Goal: Information Seeking & Learning: Find specific page/section

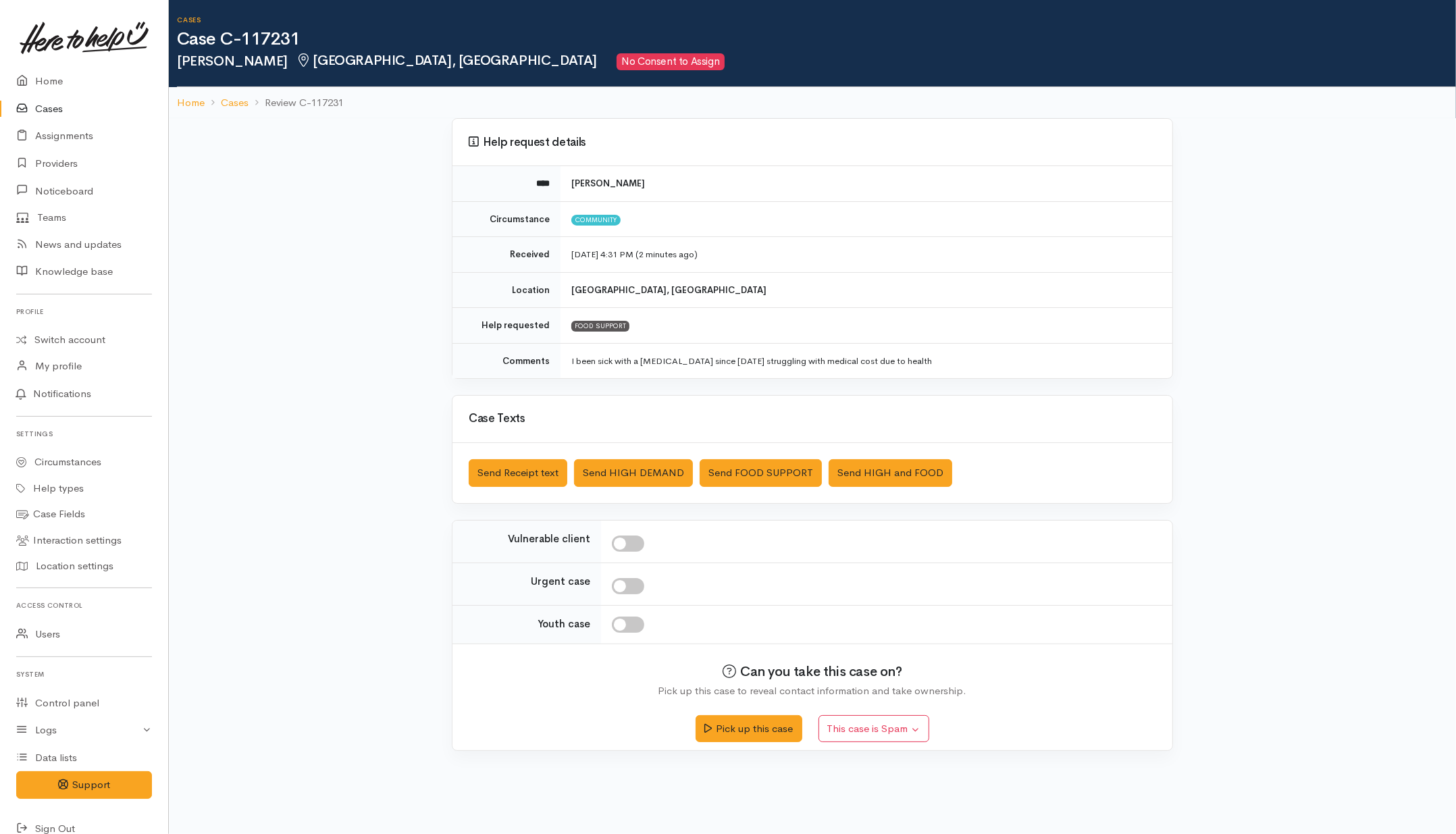
drag, startPoint x: 363, startPoint y: 387, endPoint x: 379, endPoint y: 380, distance: 17.5
click at [365, 387] on div "Help request details **** Kara Stirling Circumstance Community Received 1 Sep 2…" at bounding box center [813, 442] width 1287 height 649
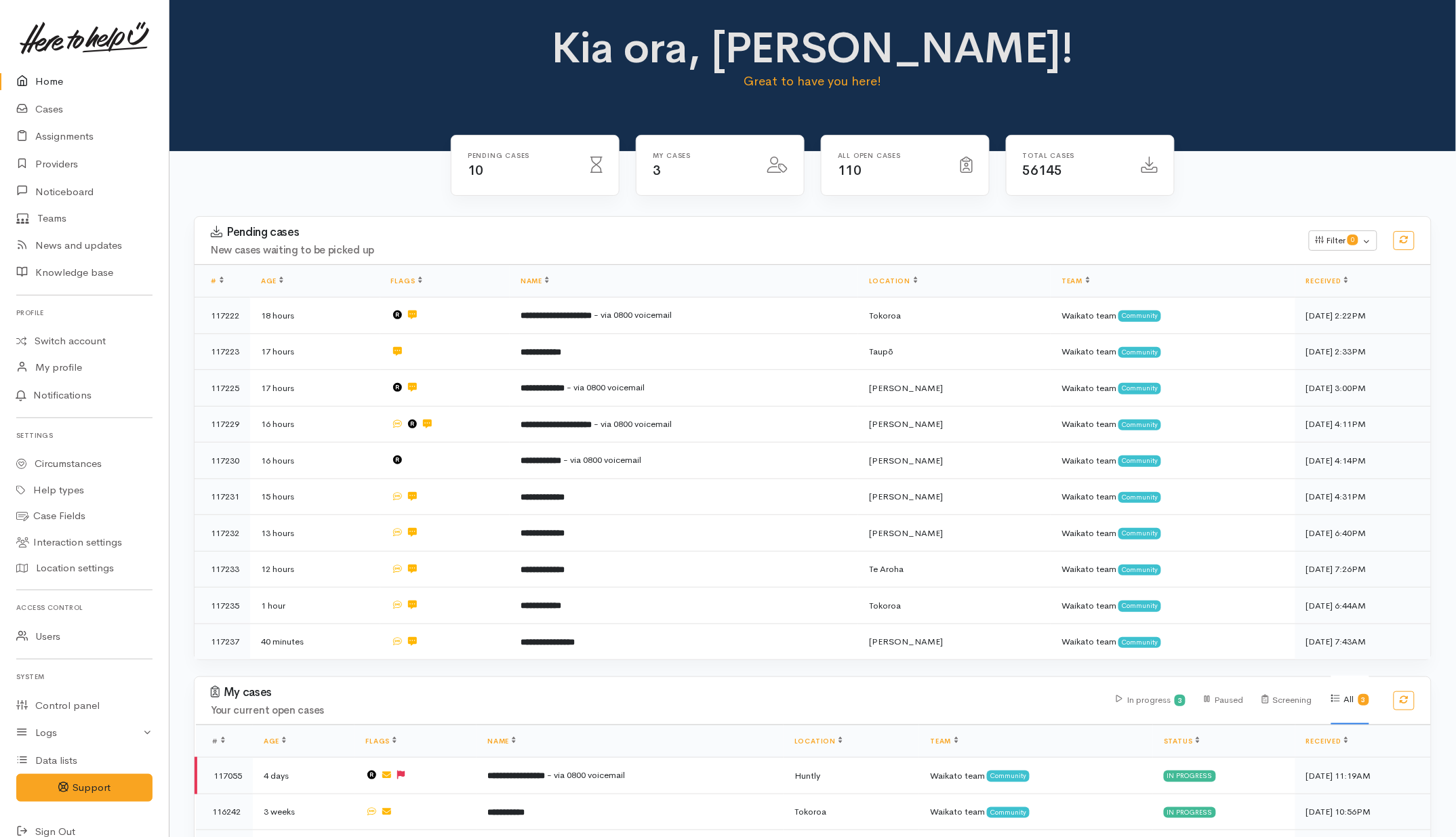
click at [292, 69] on div "Kia ora, [PERSON_NAME]! Great to have you here!" at bounding box center [812, 63] width 1254 height 78
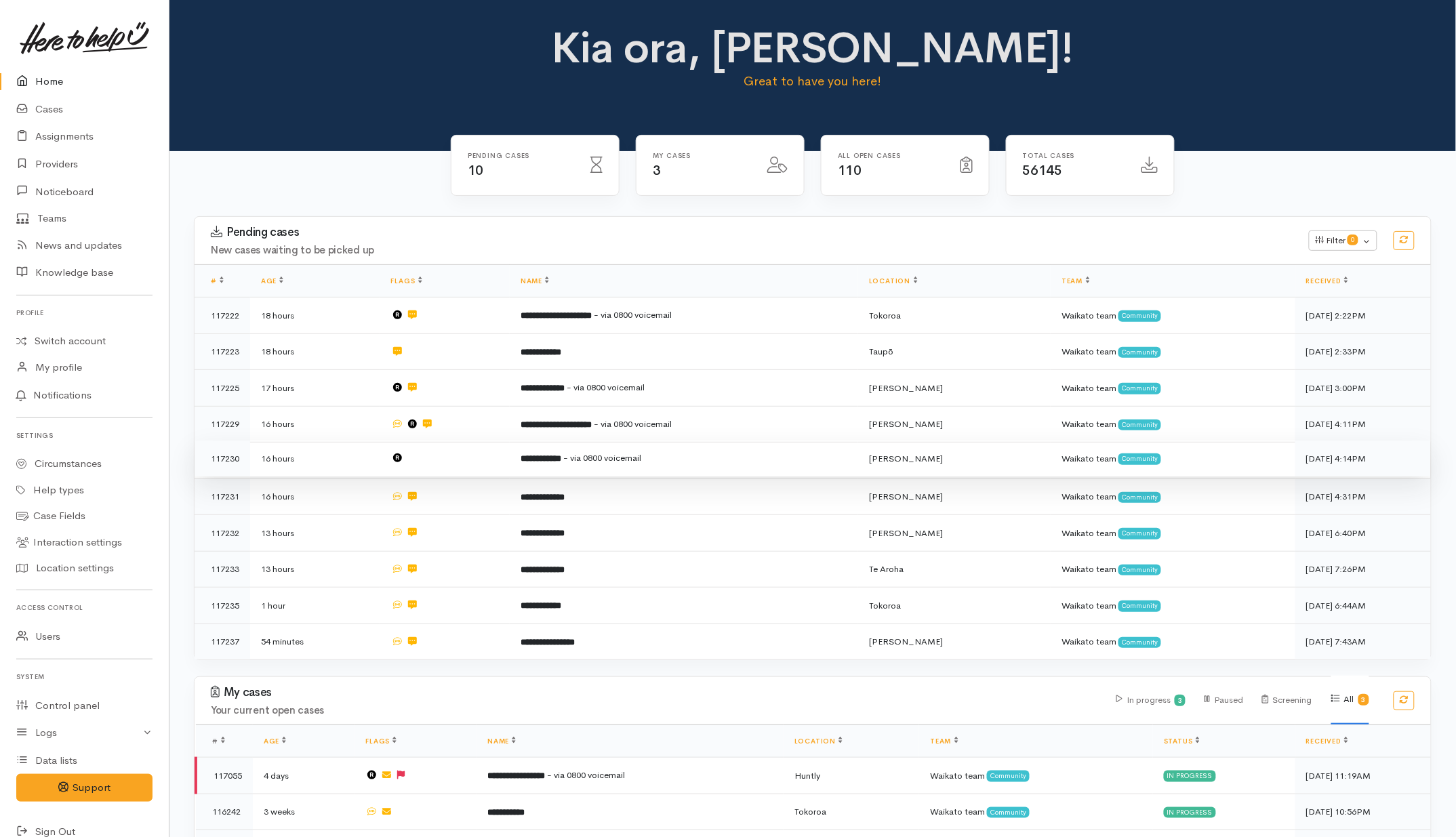
click at [471, 462] on td at bounding box center [445, 458] width 130 height 36
click at [362, 458] on td "16 hours" at bounding box center [315, 458] width 130 height 36
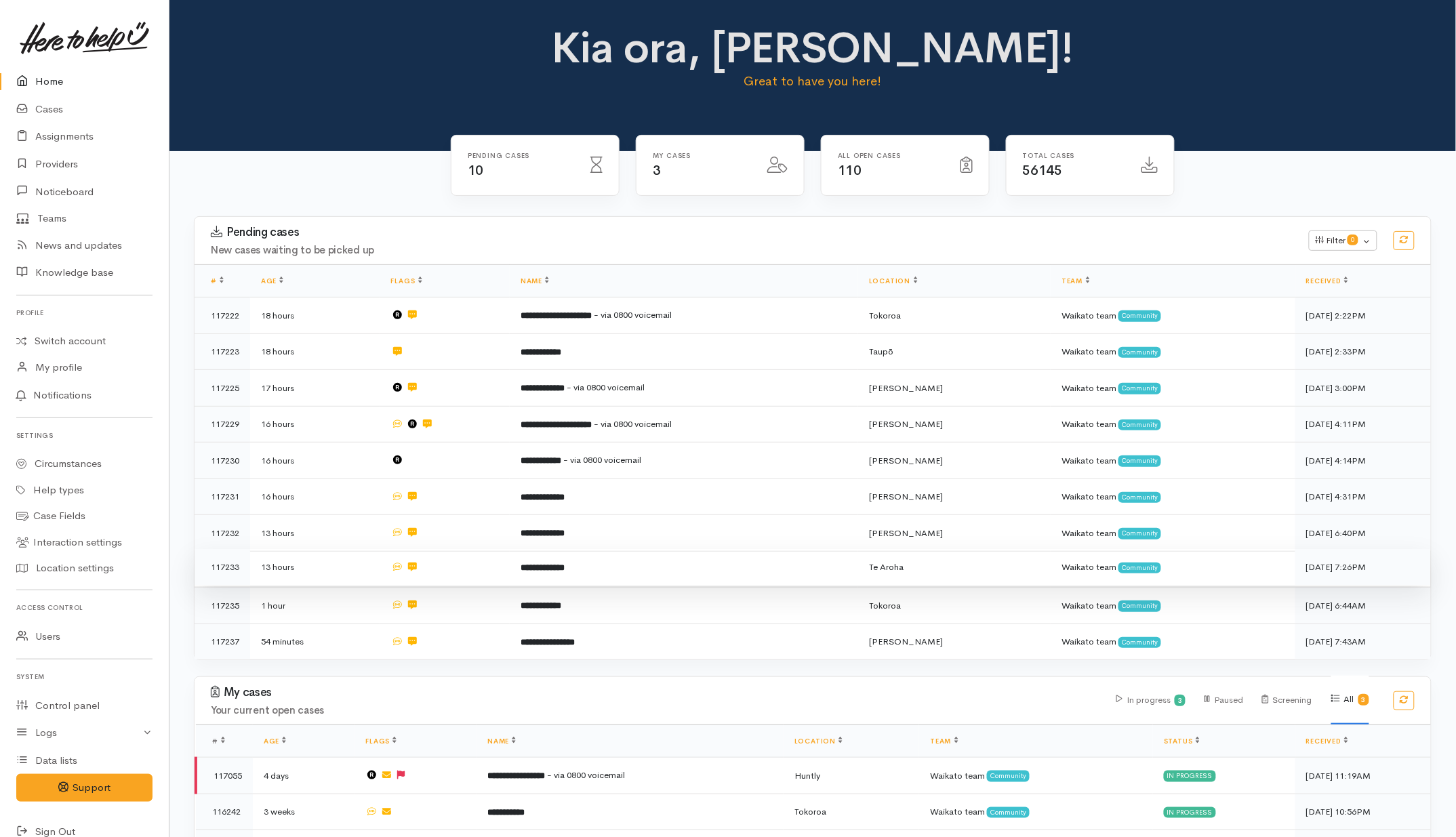
click at [632, 570] on td "**********" at bounding box center [684, 567] width 348 height 36
click at [55, 161] on link "Providers" at bounding box center [84, 164] width 169 height 28
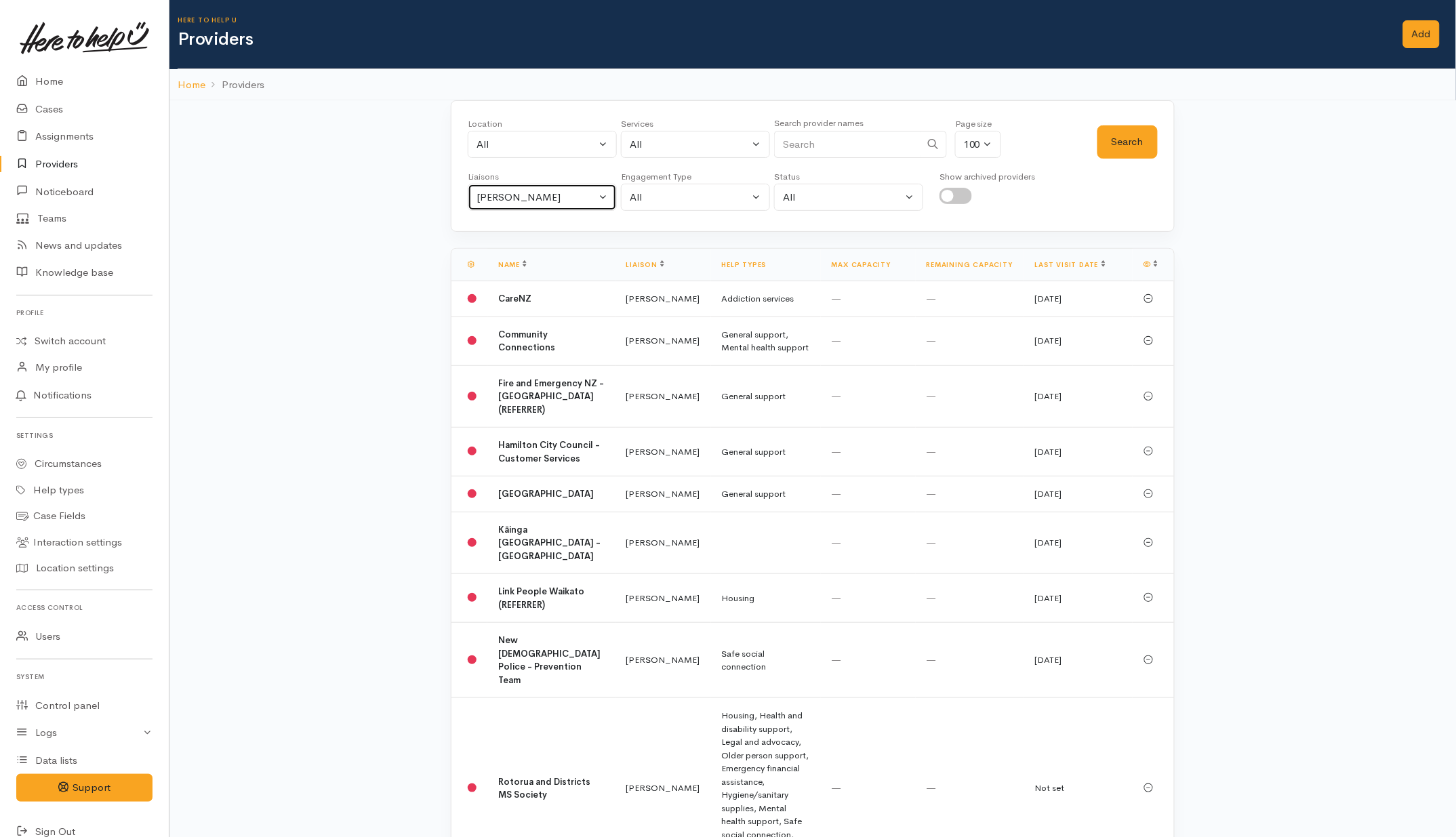
click at [508, 199] on div "[PERSON_NAME]" at bounding box center [536, 197] width 119 height 16
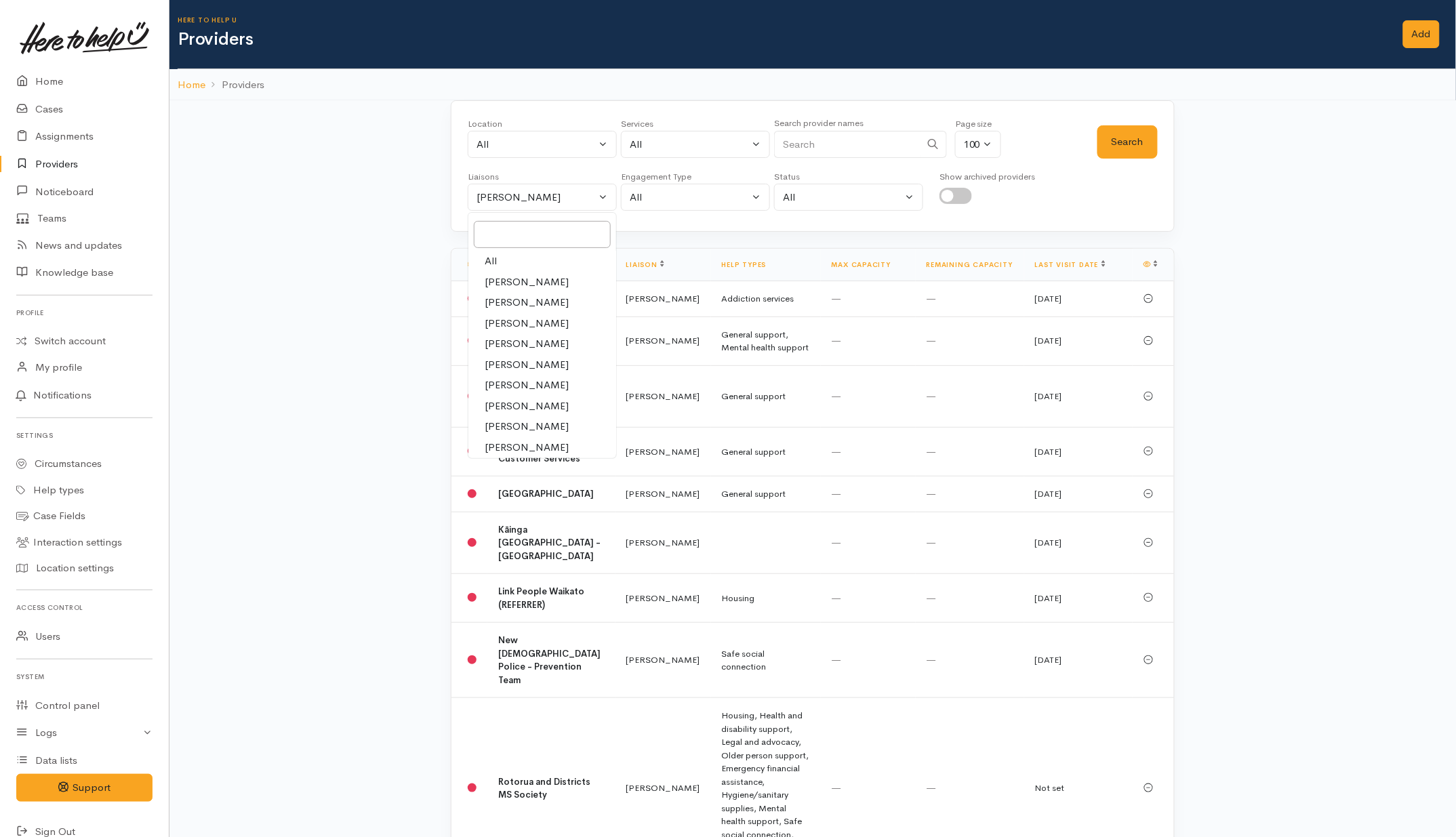
click at [498, 261] on link "All" at bounding box center [542, 261] width 148 height 21
select select "null"
drag, startPoint x: 818, startPoint y: 151, endPoint x: 812, endPoint y: 133, distance: 19.0
click at [818, 151] on input "Search" at bounding box center [847, 144] width 147 height 28
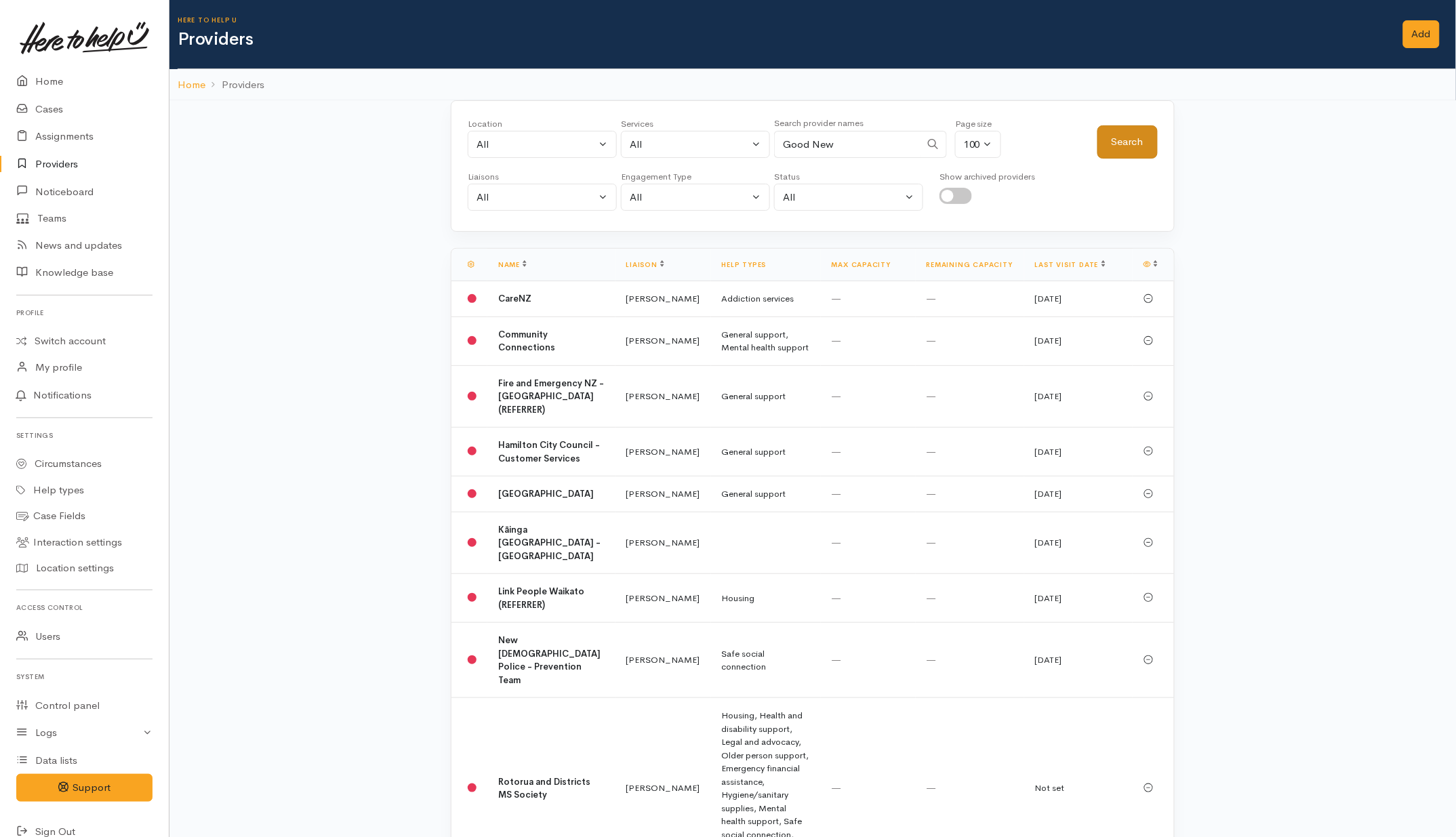
type input "Good New"
click at [1123, 140] on button "Search" at bounding box center [1127, 142] width 60 height 33
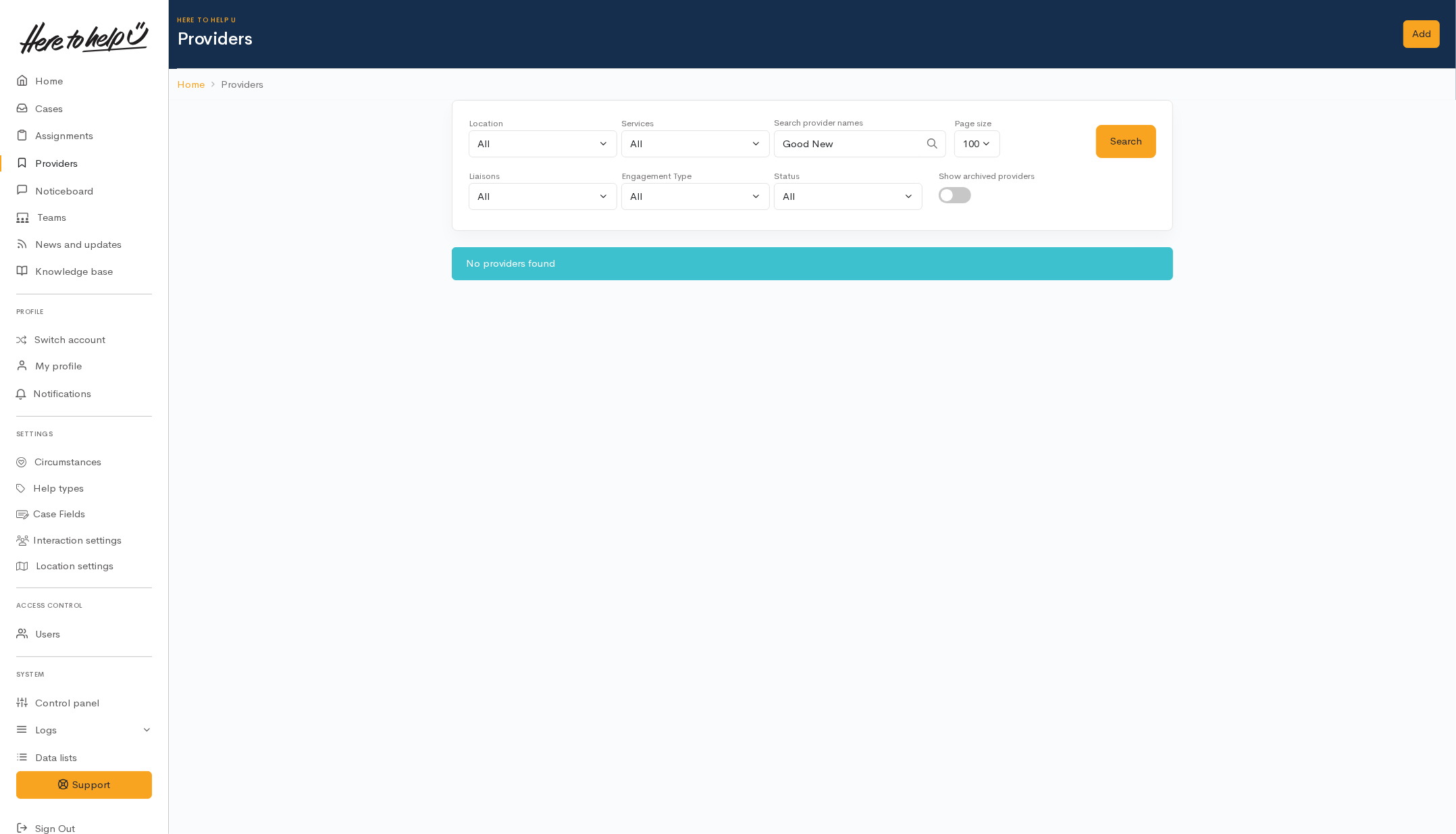
click at [964, 193] on input "checkbox" at bounding box center [955, 195] width 33 height 16
checkbox input "true"
click at [1138, 142] on button "Search" at bounding box center [1126, 142] width 60 height 33
drag, startPoint x: 872, startPoint y: 146, endPoint x: 680, endPoint y: 145, distance: 192.0
click at [680, 145] on div "Location All Tauranga Eastern Bay of Plenty - other Kawerau Ōhope Ōpōtiki Whaka…" at bounding box center [782, 142] width 627 height 49
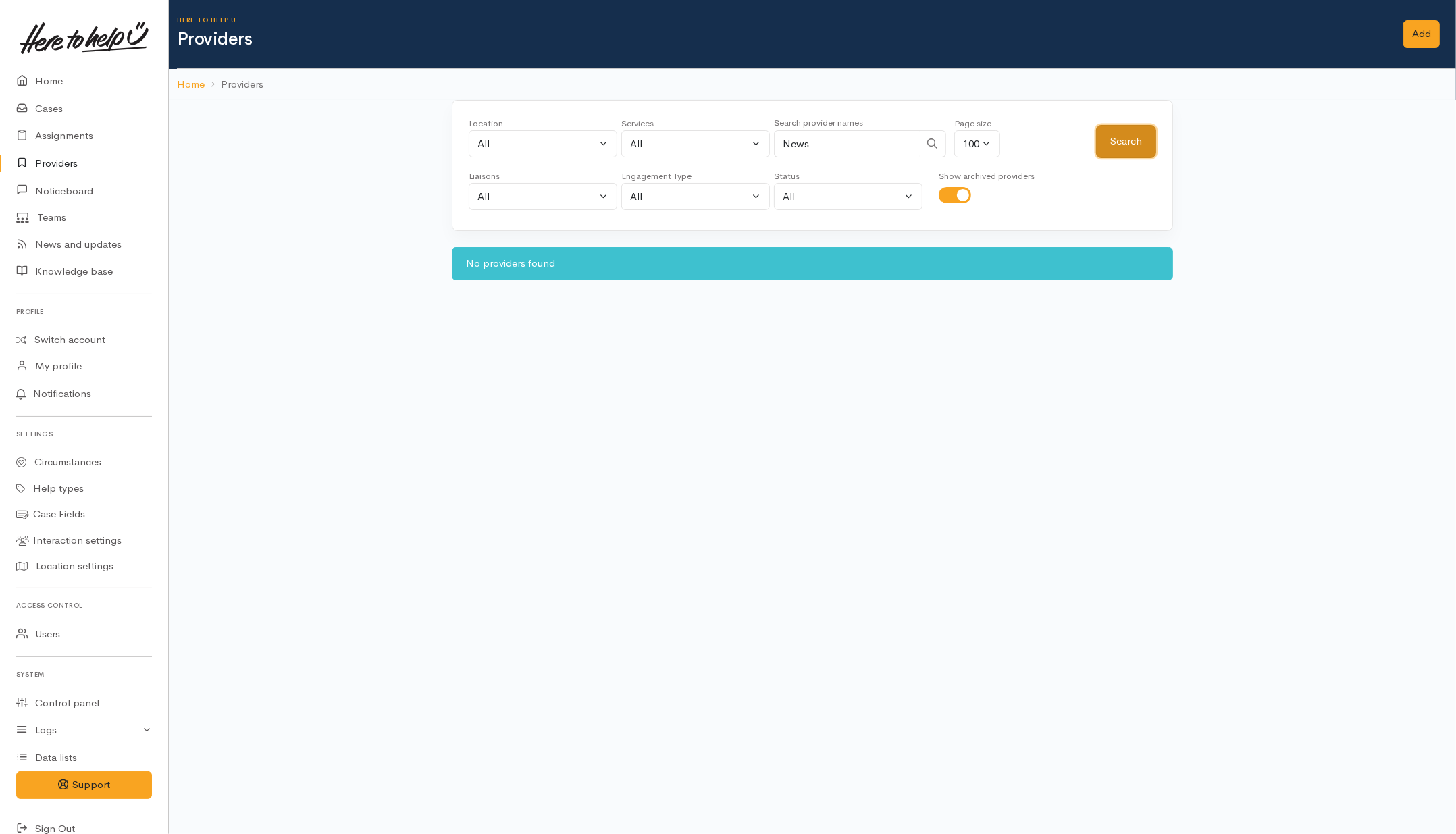
click at [1134, 146] on button "Search" at bounding box center [1126, 142] width 60 height 33
drag, startPoint x: 854, startPoint y: 144, endPoint x: 740, endPoint y: 147, distance: 114.0
click at [734, 149] on div "Location All Tauranga Eastern Bay of Plenty - other Kawerau Ōhope Ōpōtiki Whaka…" at bounding box center [782, 142] width 627 height 49
click at [1139, 135] on button "Search" at bounding box center [1126, 142] width 60 height 33
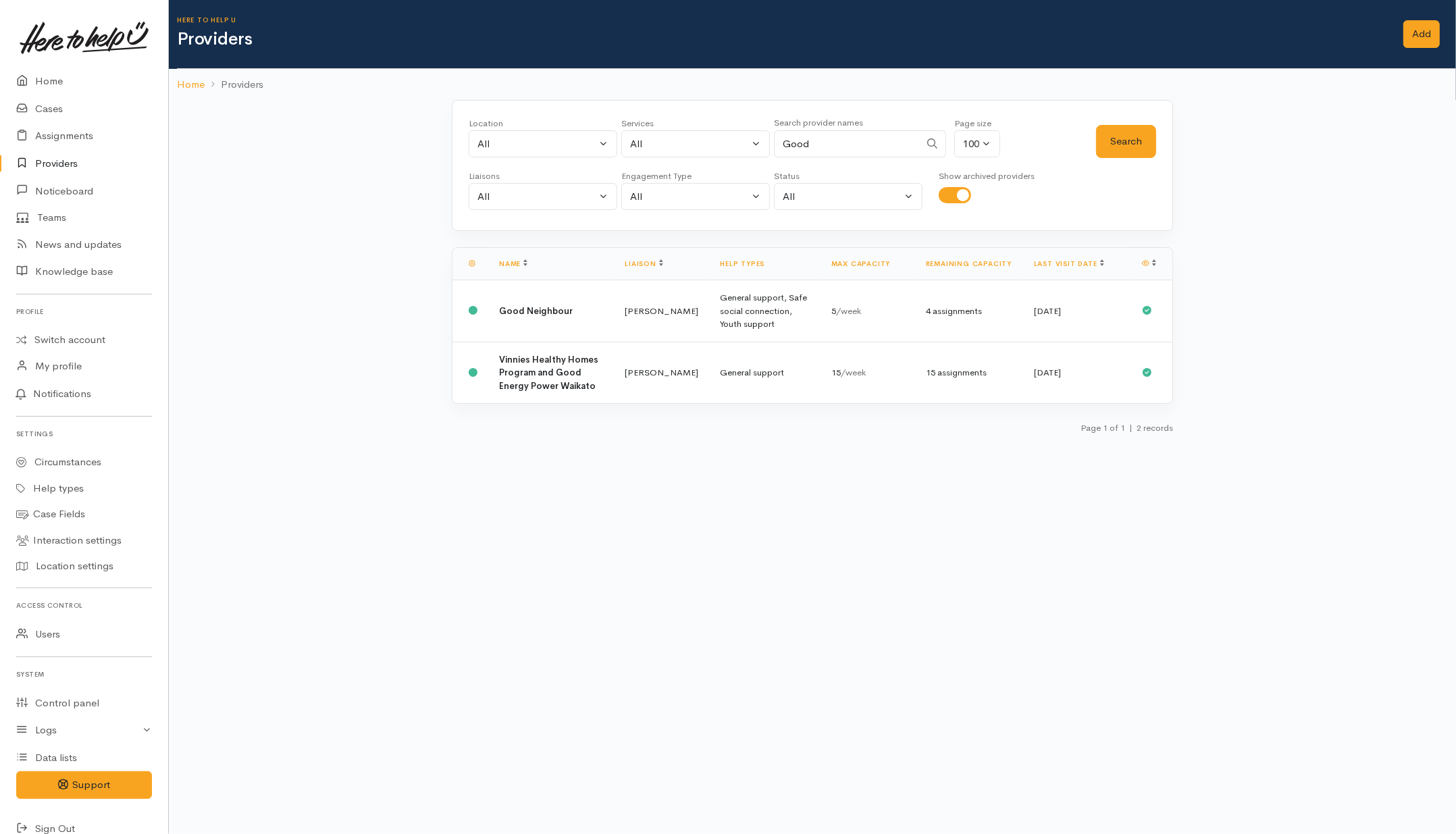
drag, startPoint x: 844, startPoint y: 150, endPoint x: 744, endPoint y: 147, distance: 100.0
click at [744, 147] on div "Location All Tauranga Eastern Bay of Plenty - other Kawerau Ōhope Ōpōtiki Whaka…" at bounding box center [782, 142] width 627 height 49
type input "Neighb"
click at [1128, 132] on button "Search" at bounding box center [1126, 142] width 60 height 33
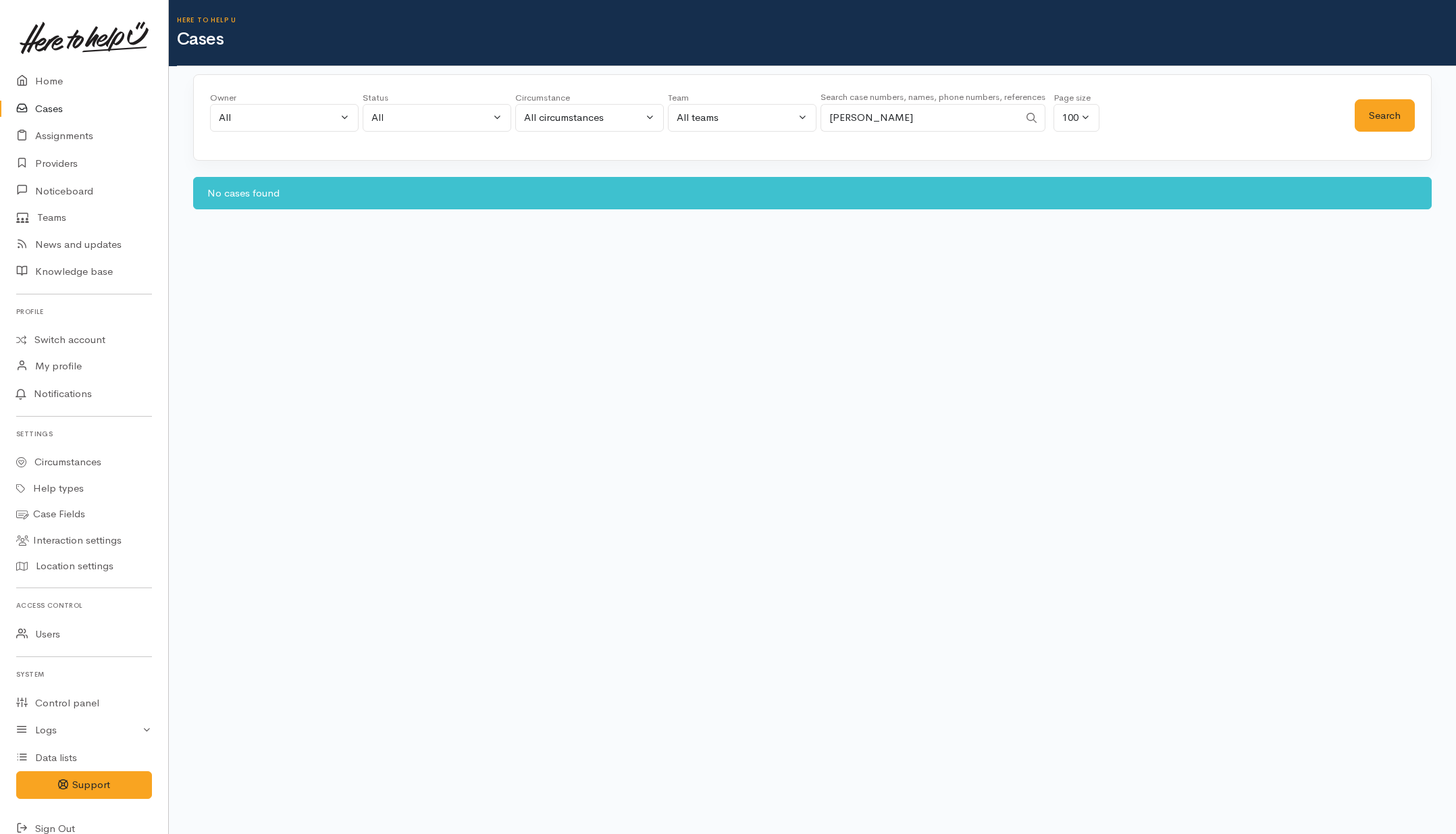
select select "-1"
select select "All"
drag, startPoint x: 930, startPoint y: 116, endPoint x: 787, endPoint y: 113, distance: 143.0
click at [787, 113] on div "Owner All My cases Aandrea Murray ('Here to help u') Akash Prakash ('Here to he…" at bounding box center [782, 116] width 1145 height 49
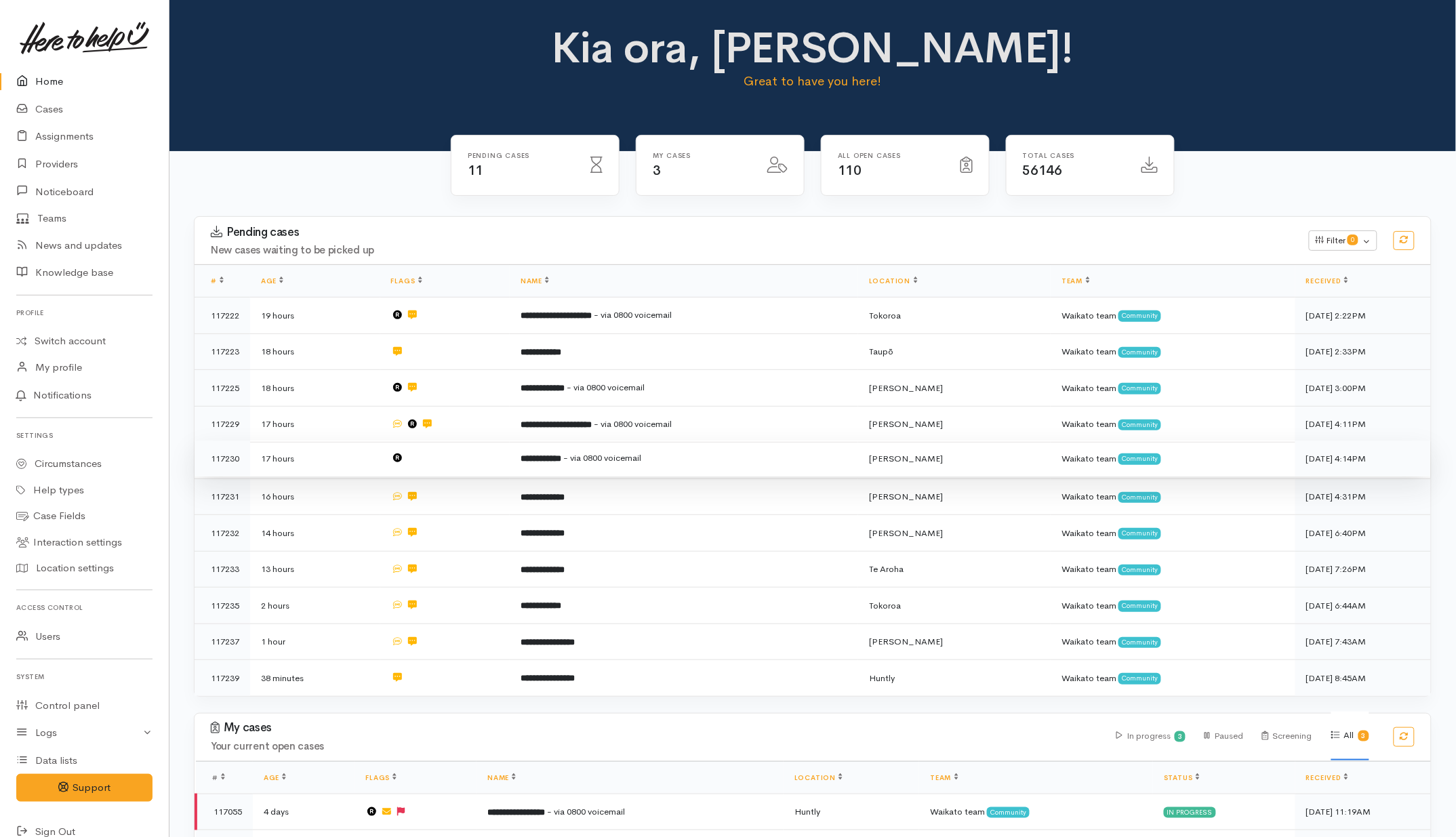
drag, startPoint x: 740, startPoint y: 458, endPoint x: 725, endPoint y: 448, distance: 18.0
click at [739, 458] on td "**********" at bounding box center [684, 458] width 348 height 36
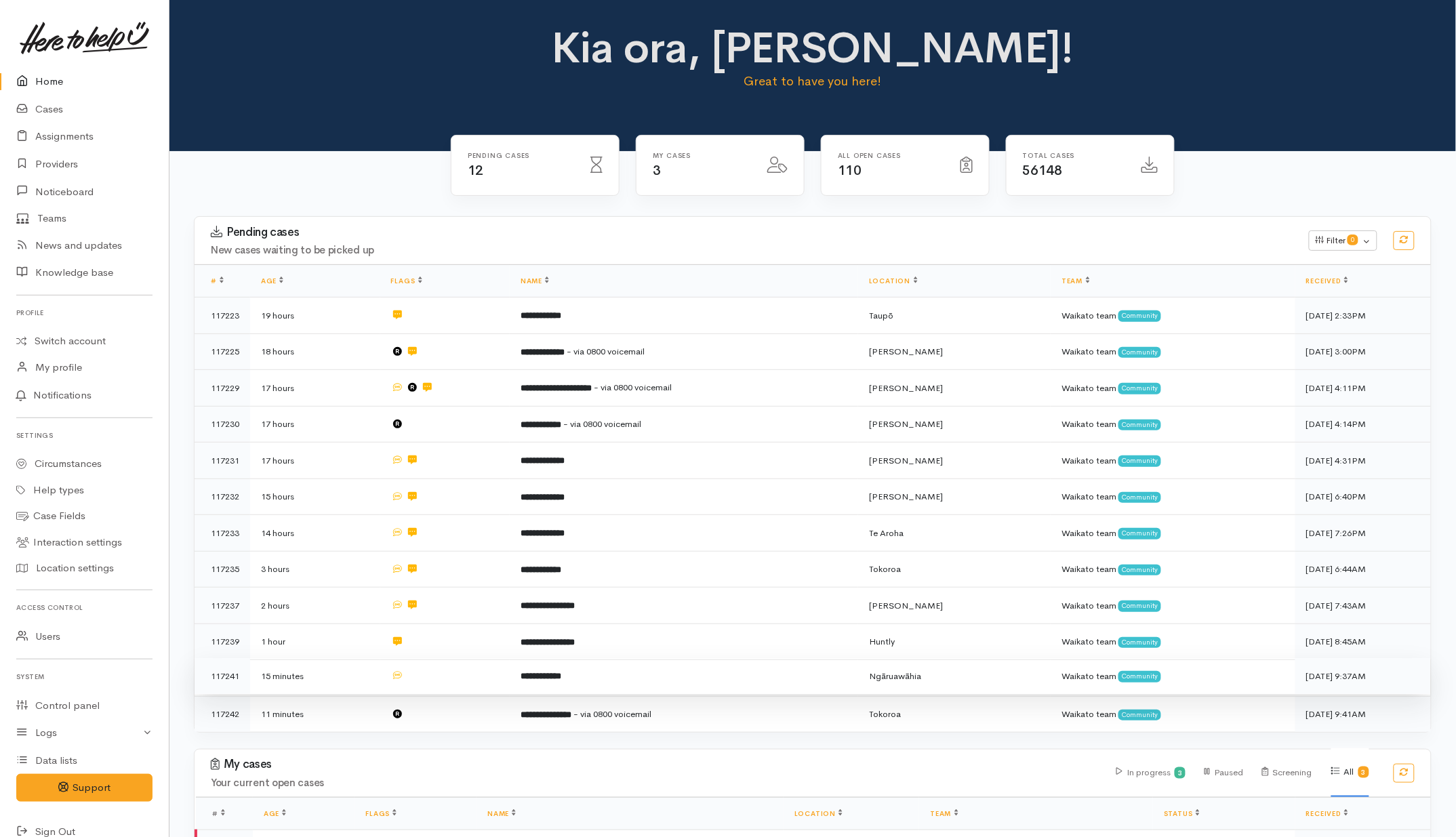
click at [455, 672] on td at bounding box center [445, 676] width 130 height 36
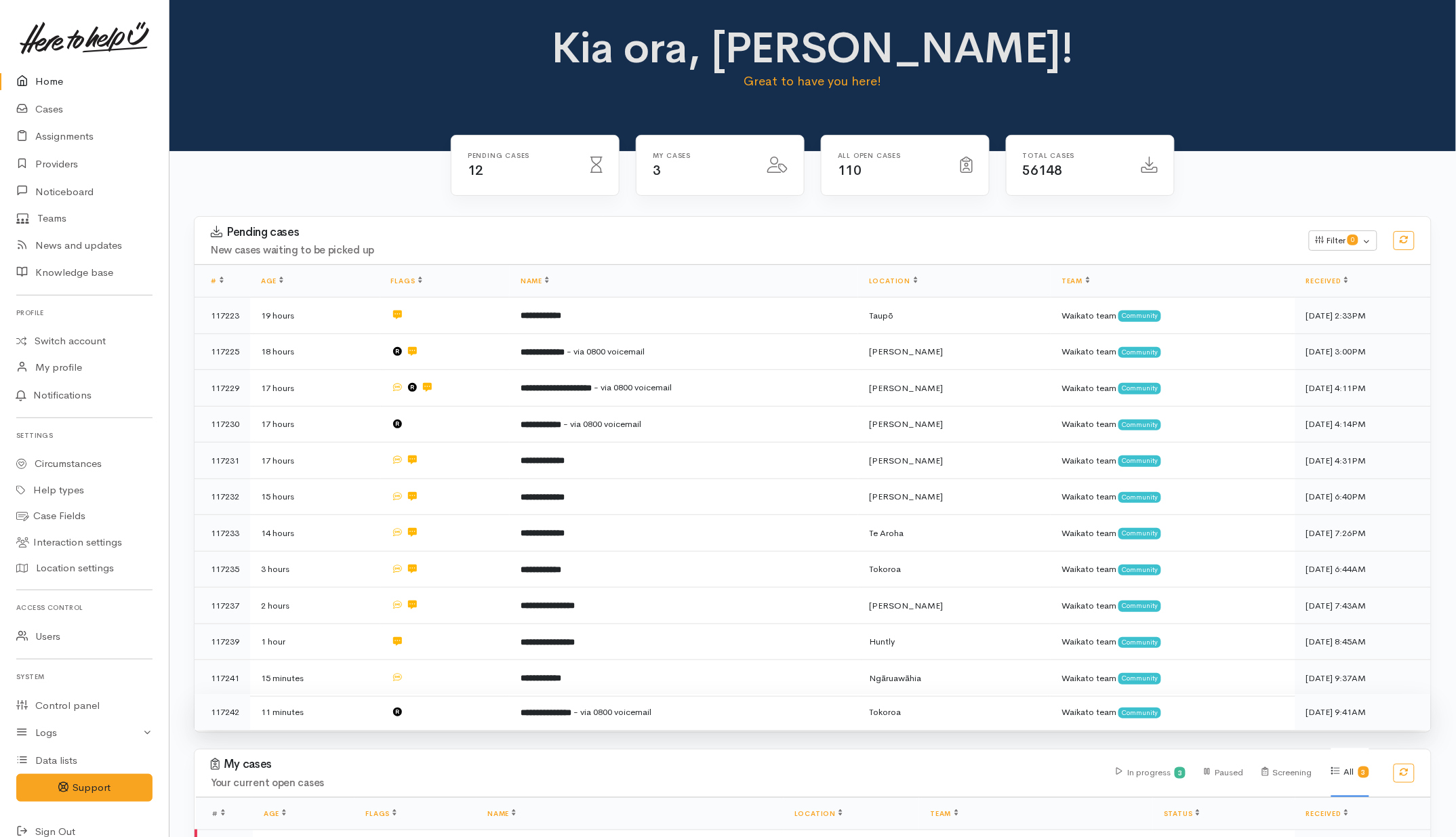
click at [458, 715] on td at bounding box center [445, 712] width 130 height 36
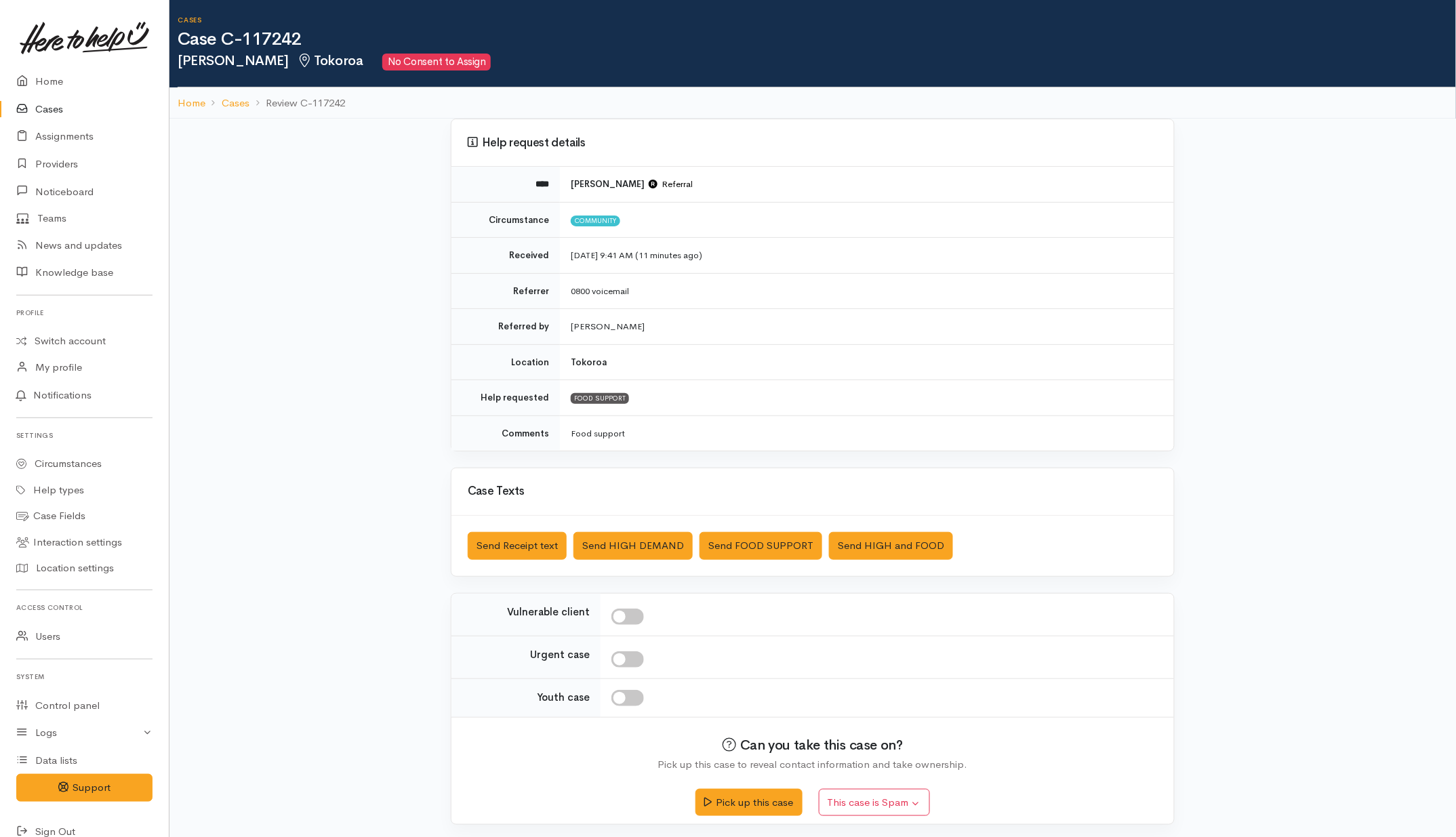
click at [519, 527] on div "Saved The text message has been queued. An error occurred Send Receipt text Sen…" at bounding box center [812, 545] width 722 height 60
click at [521, 551] on button "Send Receipt text" at bounding box center [517, 545] width 99 height 28
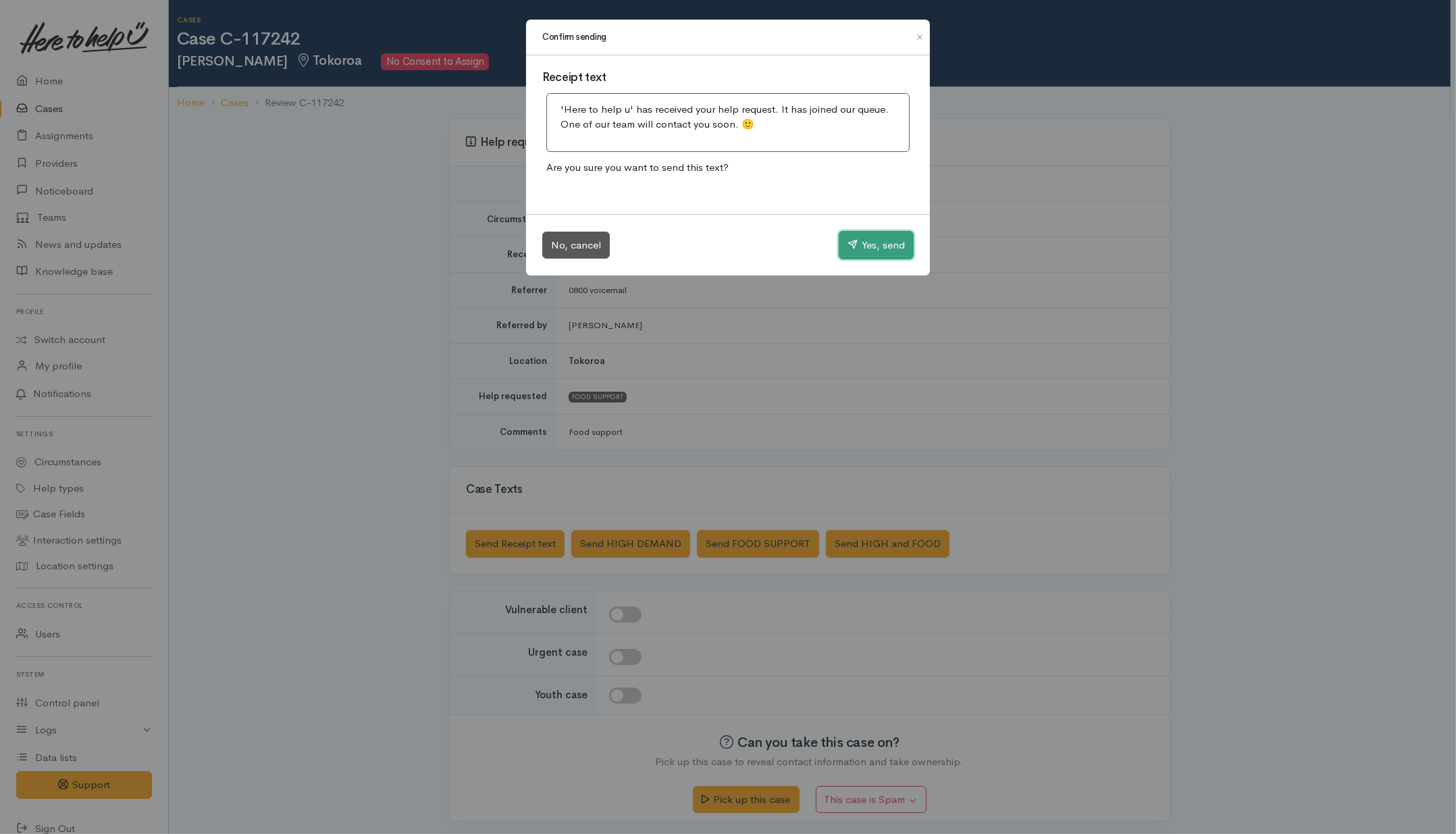
click at [870, 251] on button "Yes, send" at bounding box center [876, 245] width 75 height 28
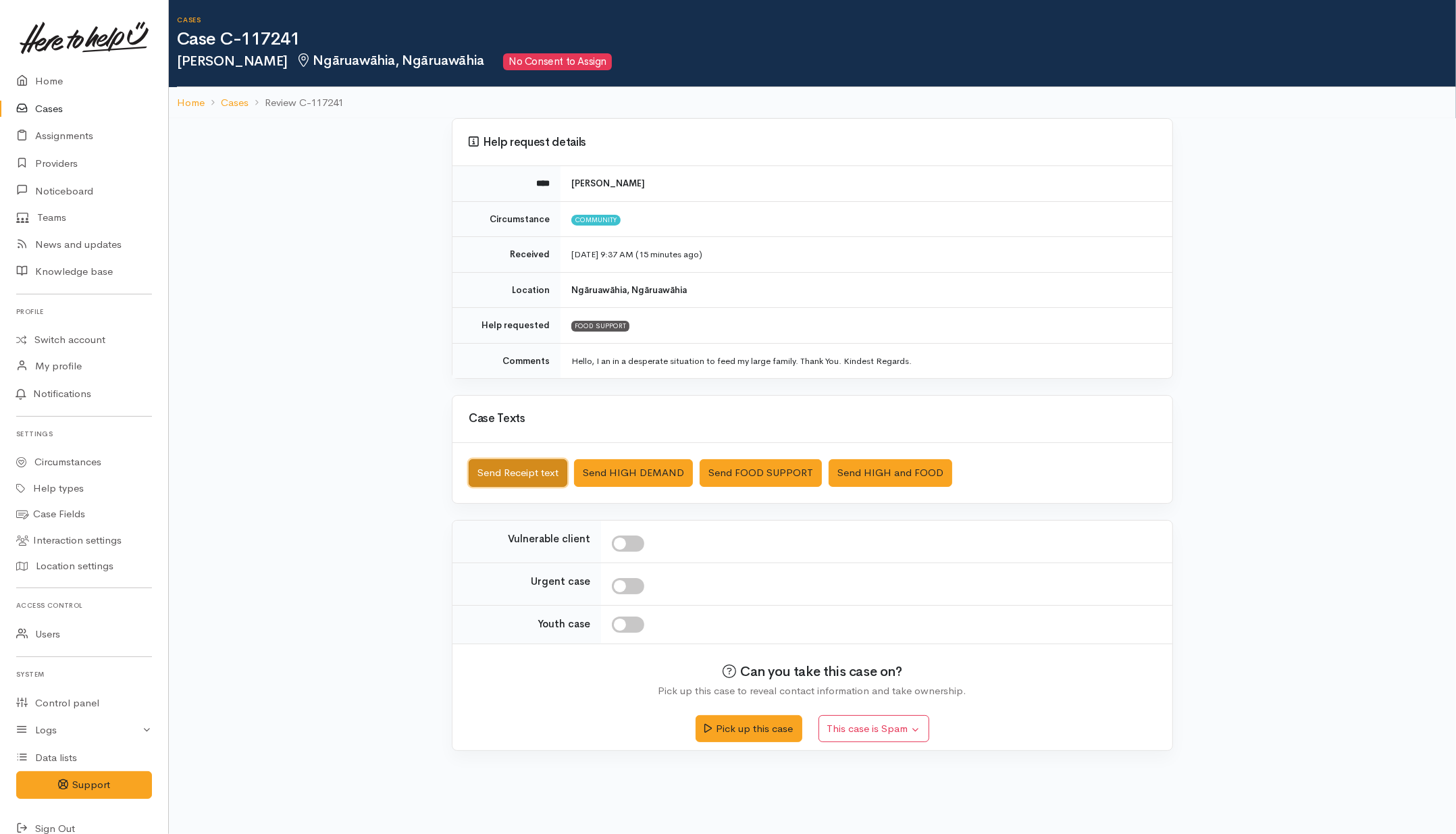
click at [515, 473] on button "Send Receipt text" at bounding box center [517, 472] width 99 height 27
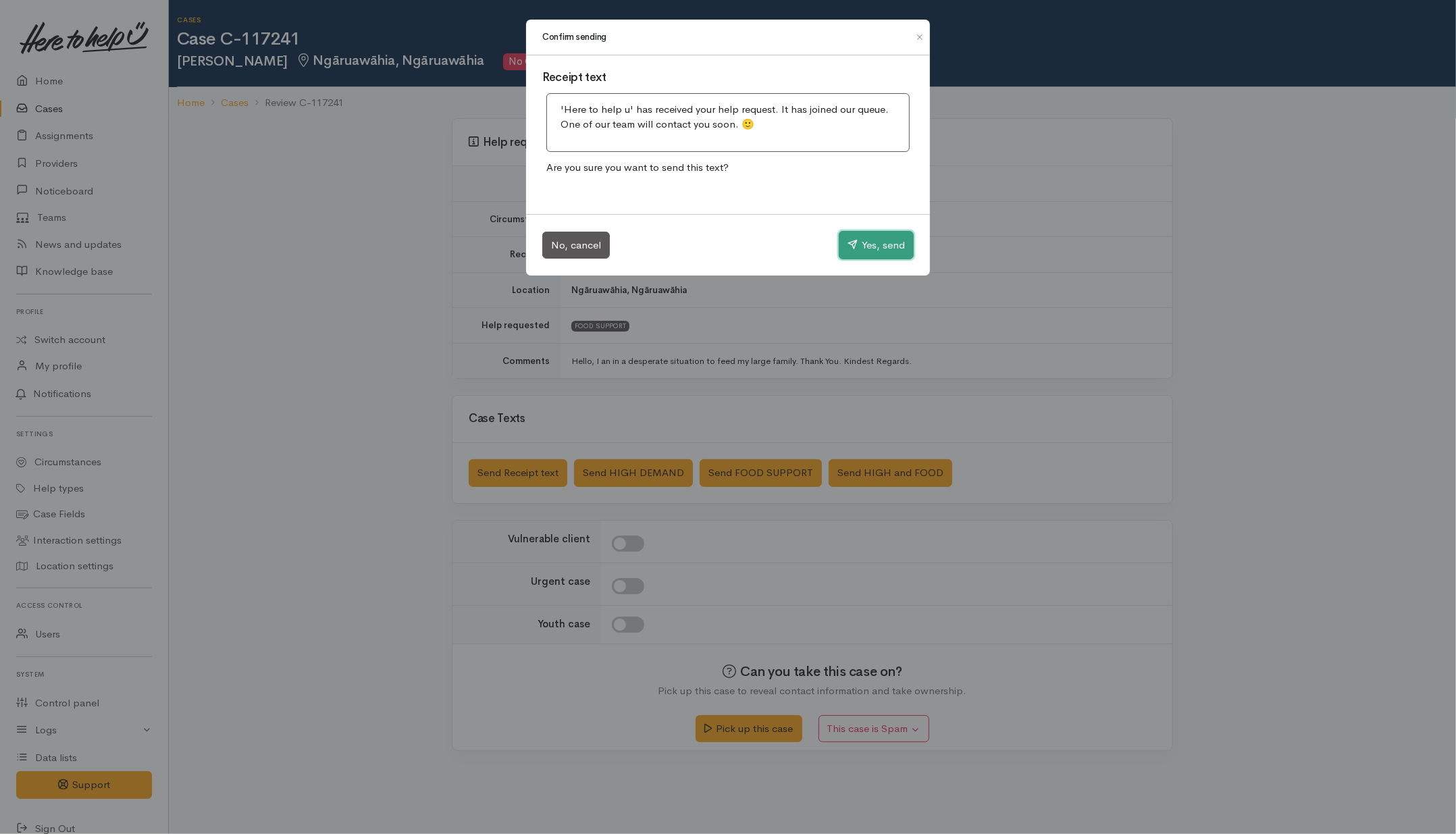
click at [847, 247] on icon "button" at bounding box center [853, 245] width 10 height 10
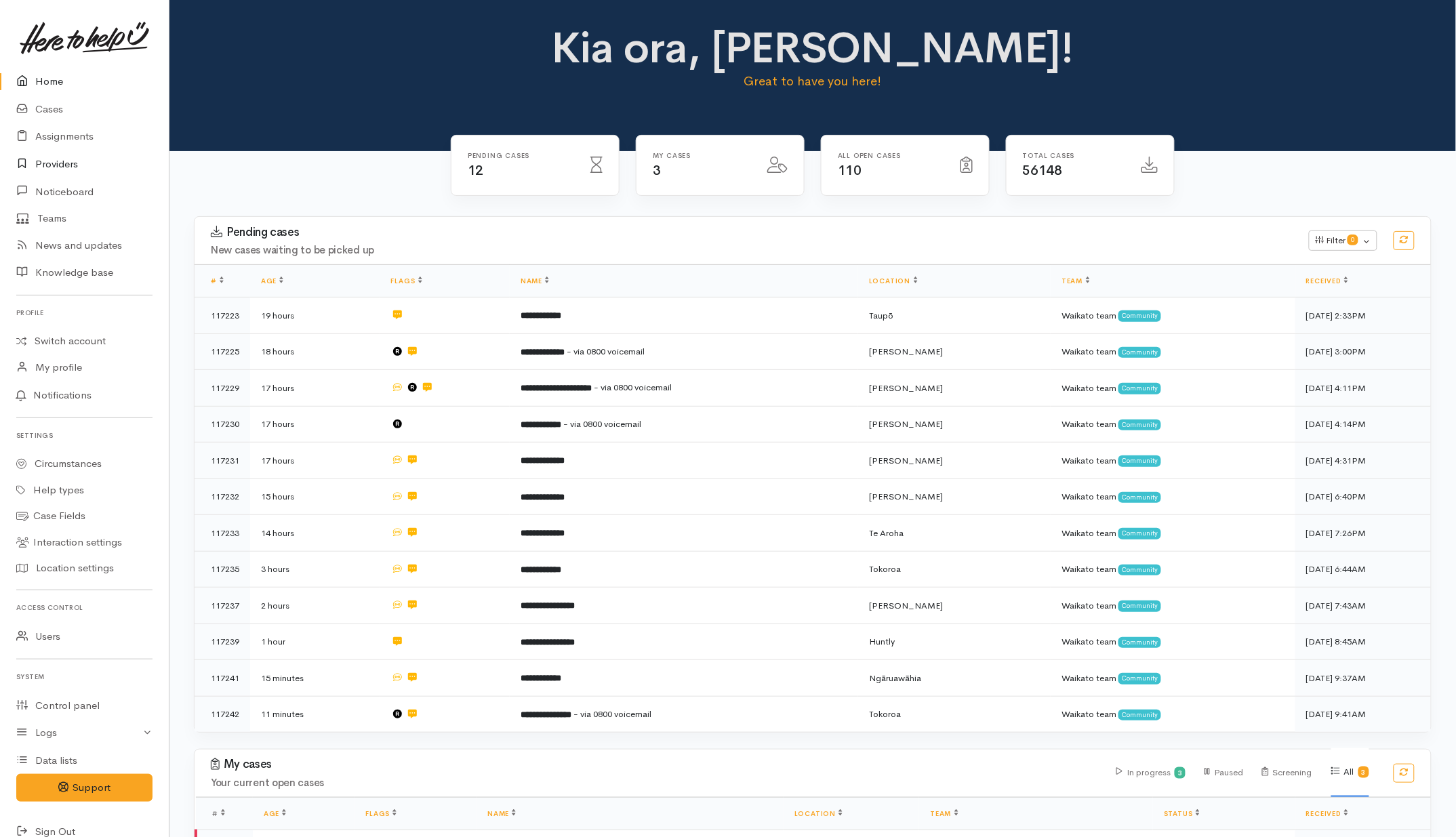
click at [68, 166] on link "Providers" at bounding box center [84, 164] width 169 height 28
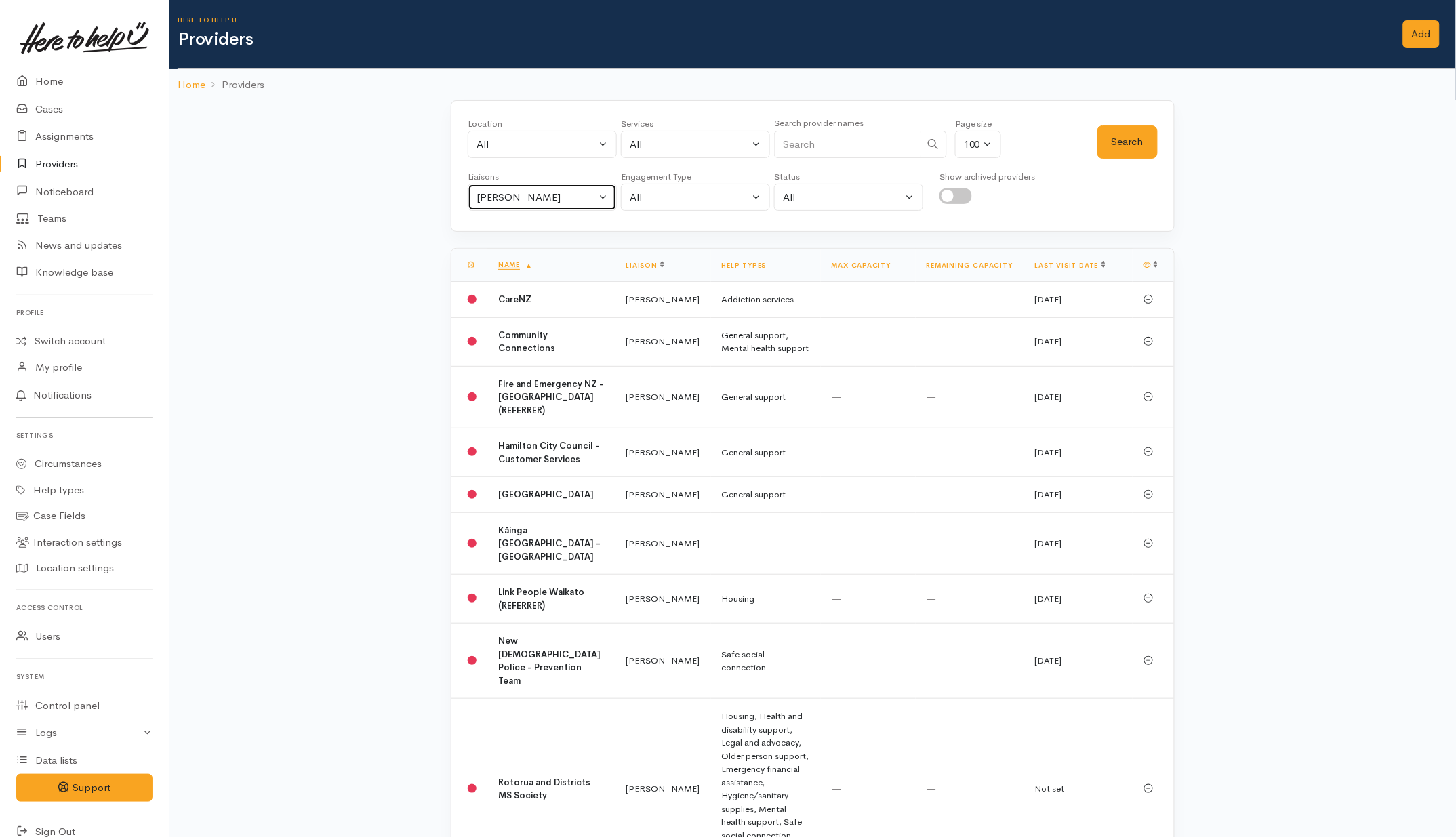
click at [576, 200] on div "Helena Kaufononga" at bounding box center [536, 197] width 119 height 16
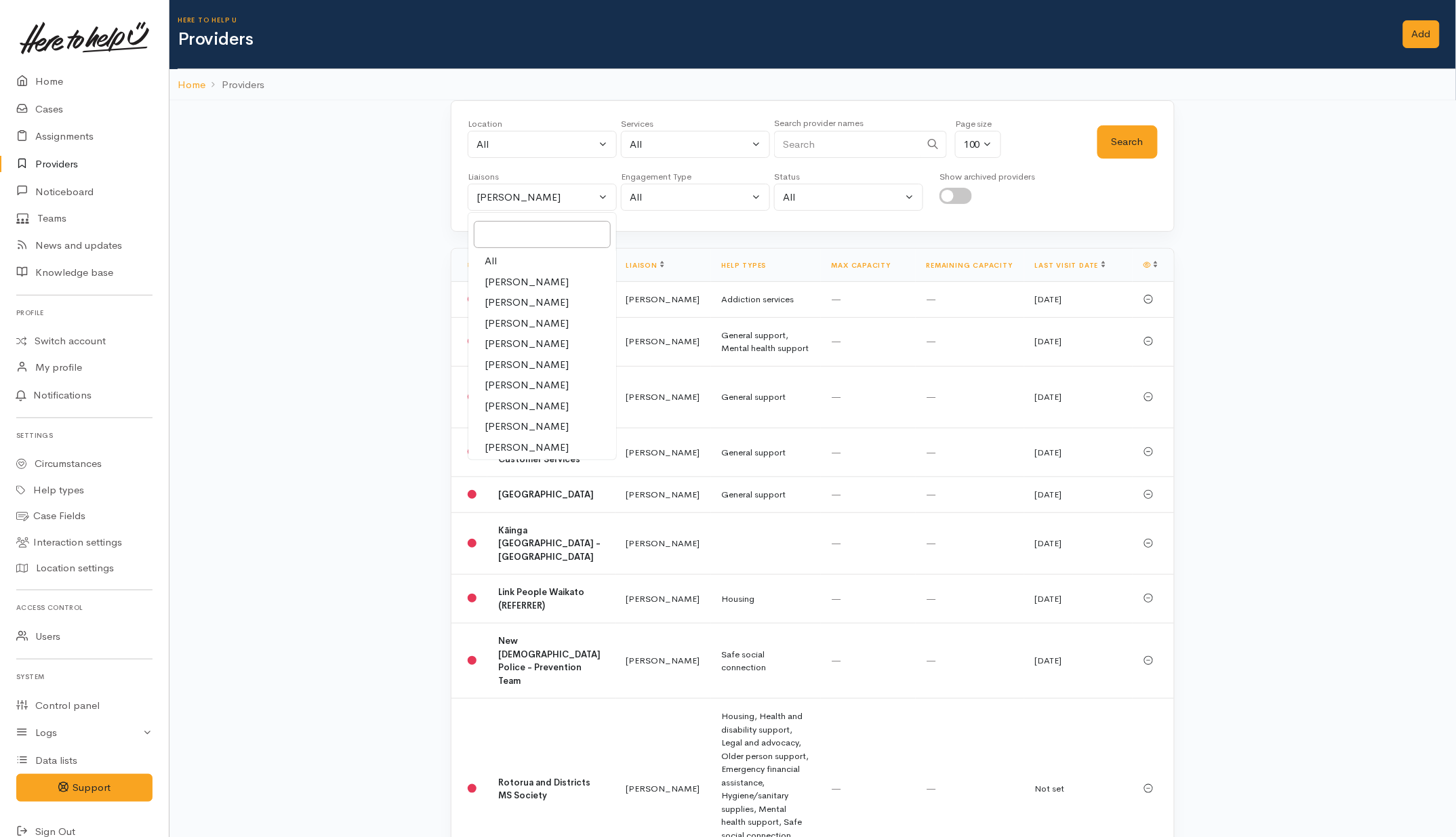
click at [507, 261] on link "All" at bounding box center [542, 261] width 148 height 21
select select "null"
click at [811, 151] on input "Search" at bounding box center [847, 144] width 147 height 28
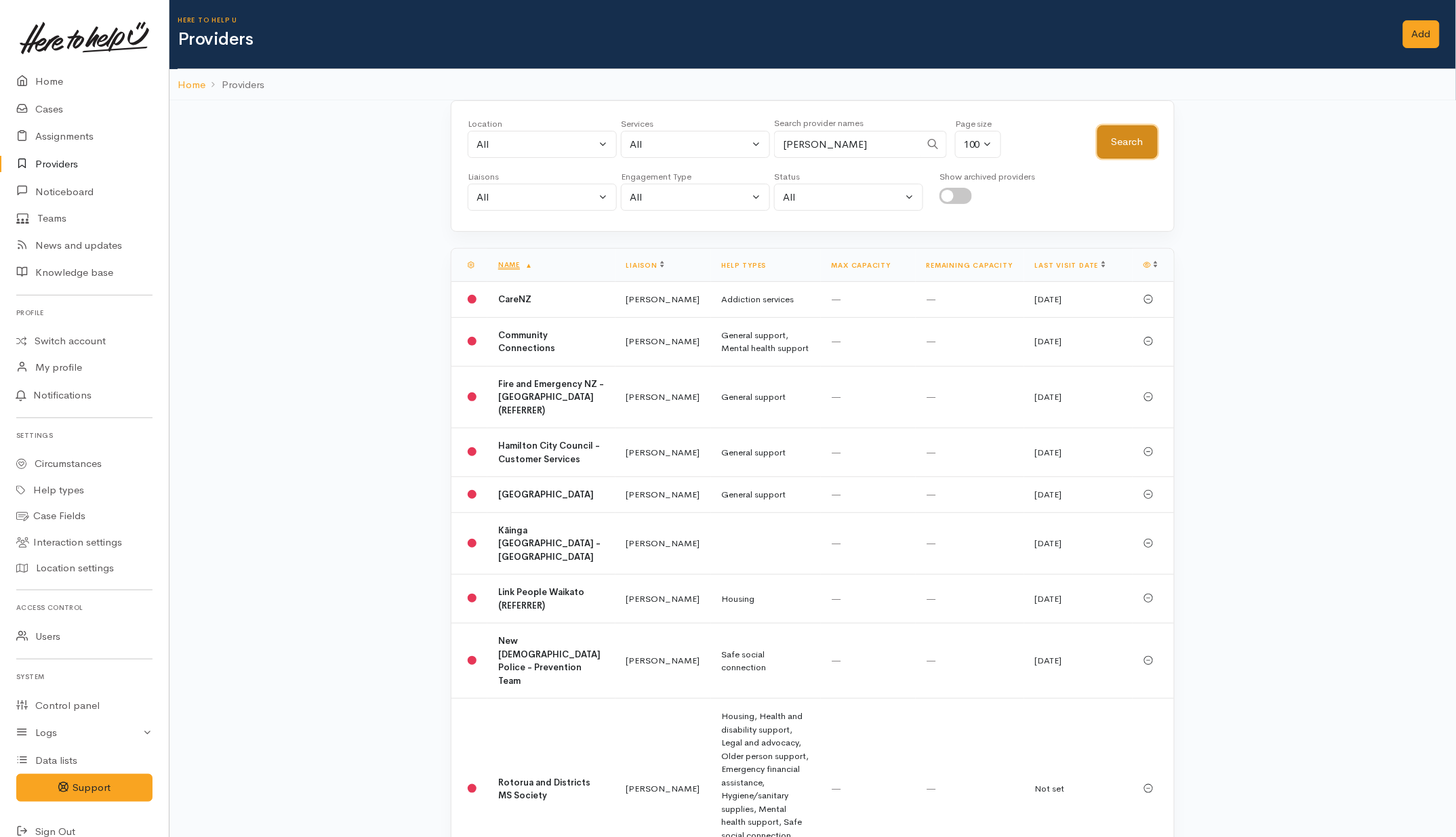
click at [1105, 146] on button "Search" at bounding box center [1127, 142] width 60 height 33
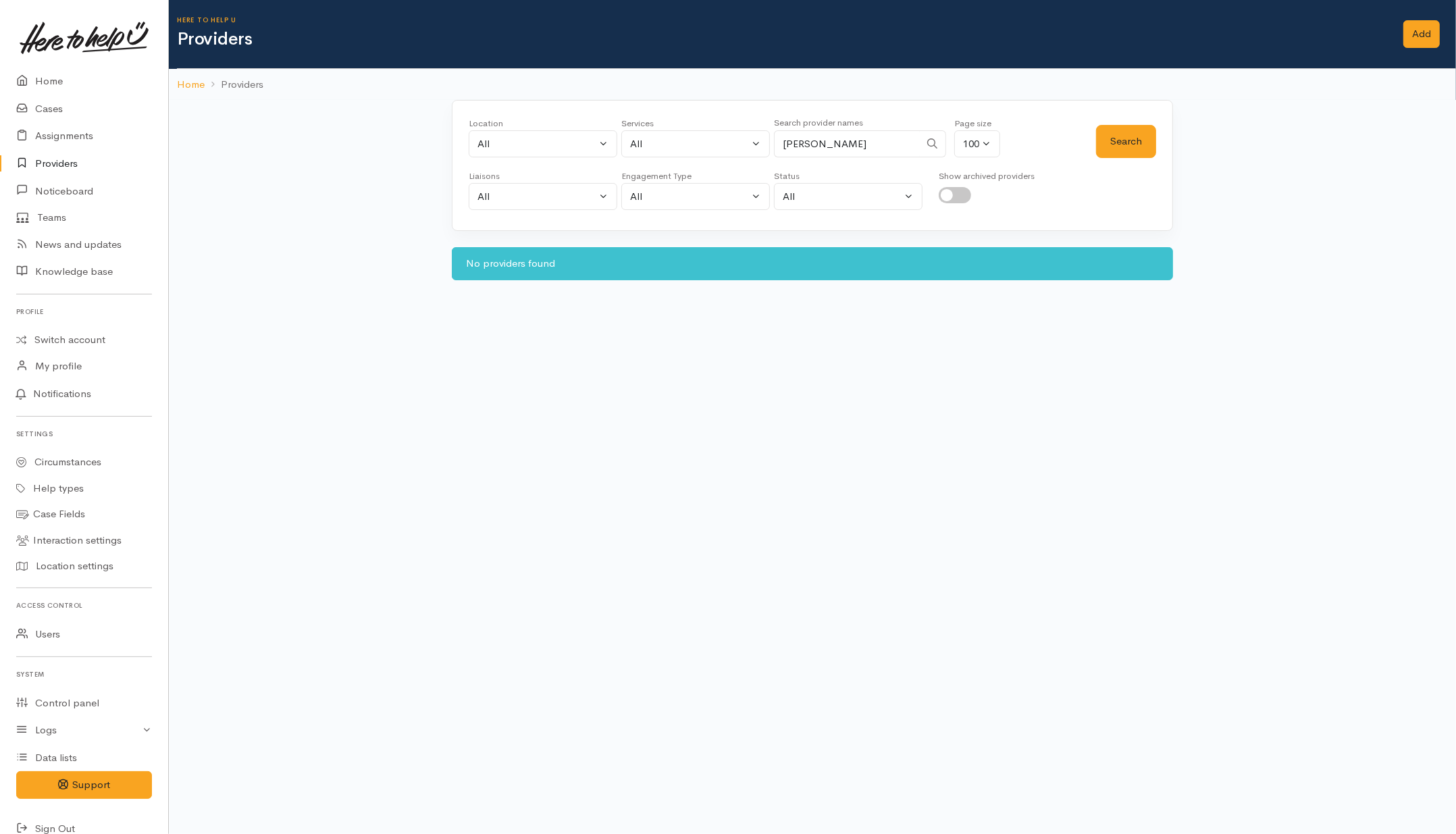
click at [787, 146] on input "Kaut" at bounding box center [847, 144] width 146 height 27
type input "K'aut"
click at [1101, 133] on button "Search" at bounding box center [1126, 142] width 60 height 33
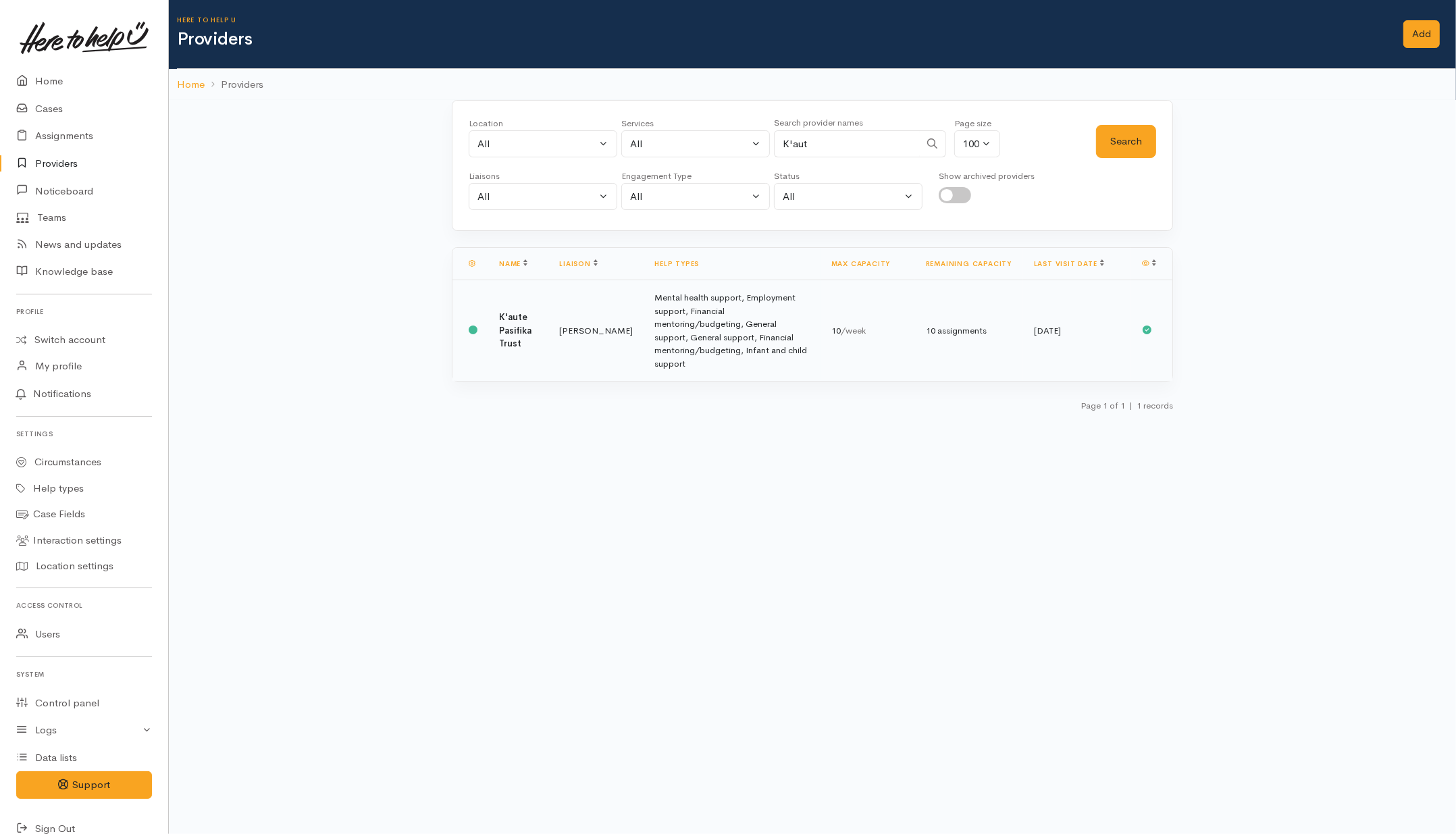
click at [520, 305] on td "K'aute Pasifika Trust" at bounding box center [518, 331] width 60 height 102
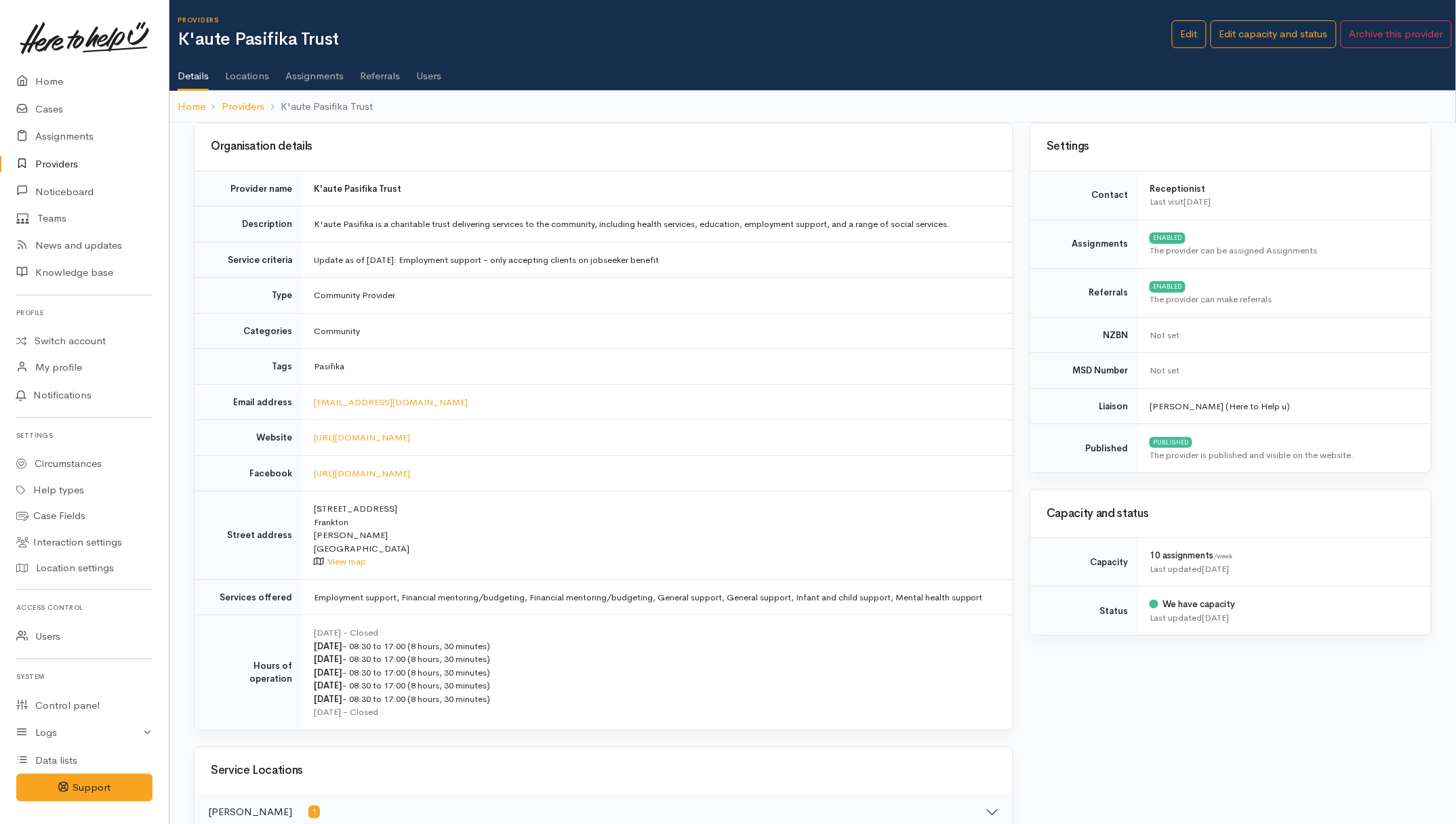
click at [441, 80] on ul "Details Locations Assignments Referrals Users" at bounding box center [817, 71] width 1278 height 39
click at [428, 74] on link "Users" at bounding box center [429, 71] width 25 height 38
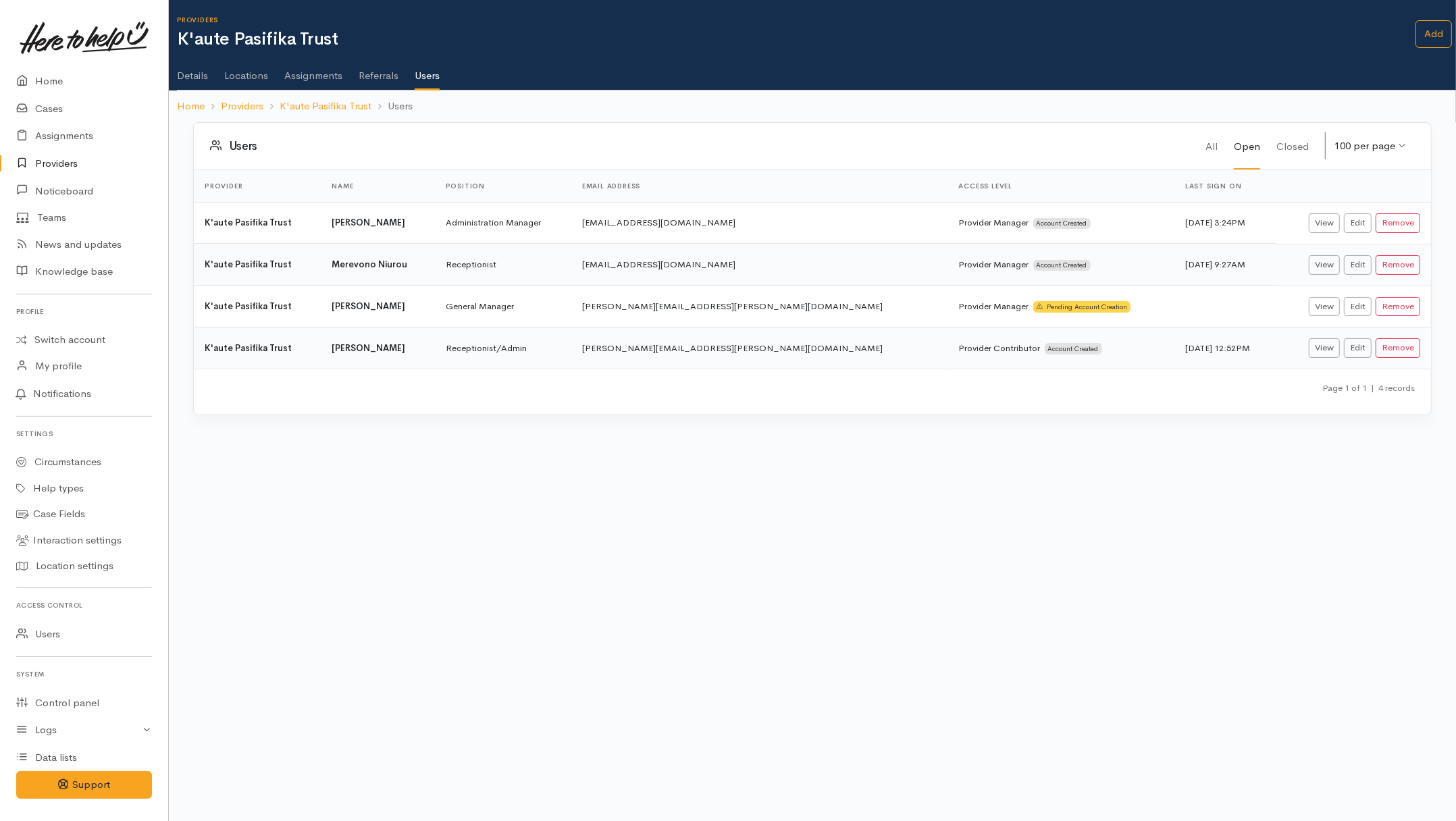
click at [322, 75] on link "Assignments" at bounding box center [314, 70] width 58 height 38
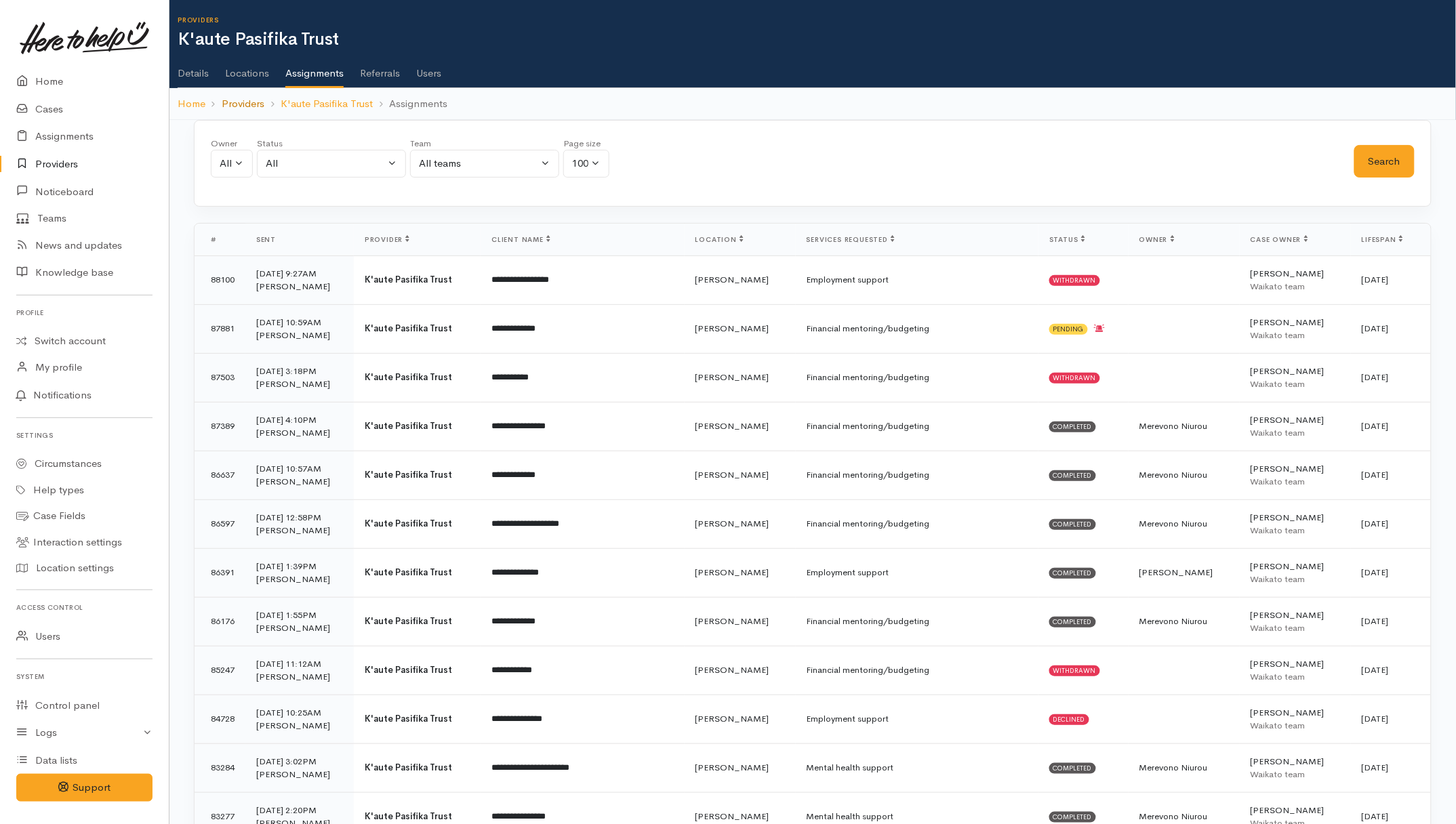
click at [253, 97] on link "Providers" at bounding box center [243, 103] width 42 height 16
click at [331, 100] on link "K'aute Pasifika Trust" at bounding box center [327, 103] width 92 height 16
click at [562, 332] on td "**********" at bounding box center [582, 329] width 203 height 49
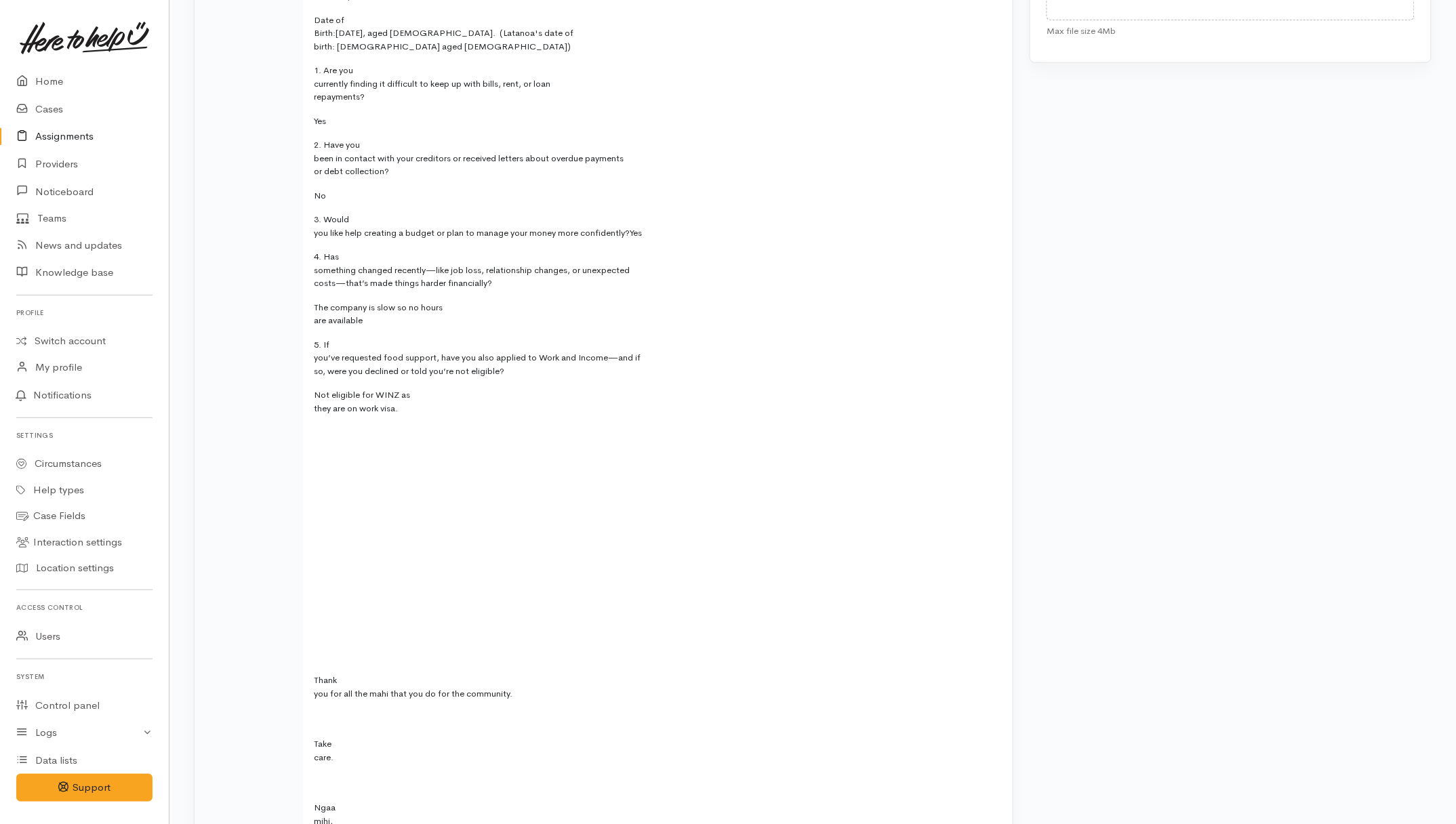
scroll to position [1017, 0]
